Goal: Task Accomplishment & Management: Complete application form

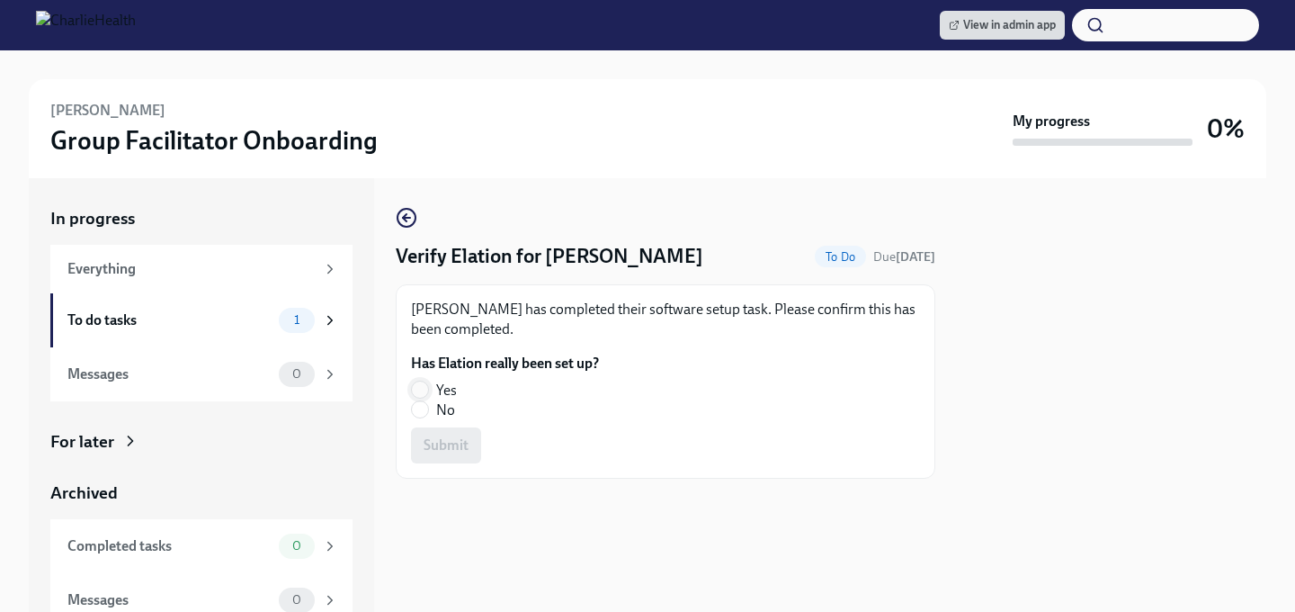
click at [422, 389] on input "Yes" at bounding box center [420, 389] width 16 height 16
radio input "true"
click at [443, 450] on span "Submit" at bounding box center [446, 445] width 45 height 18
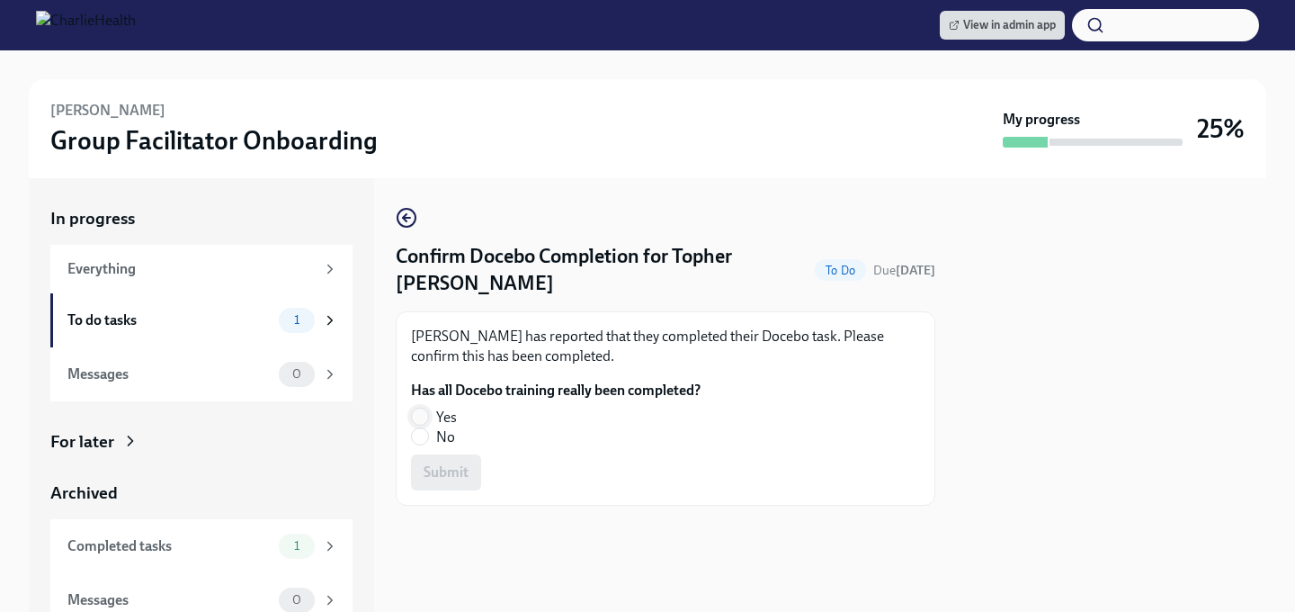
click at [421, 408] on input "Yes" at bounding box center [420, 416] width 16 height 16
radio input "true"
click at [421, 454] on button "Submit" at bounding box center [446, 472] width 70 height 36
